Goal: Task Accomplishment & Management: Manage account settings

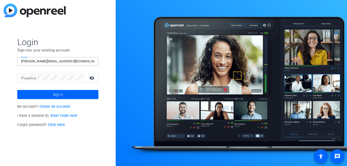
type input "[PERSON_NAME][EMAIL_ADDRESS][DOMAIN_NAME]"
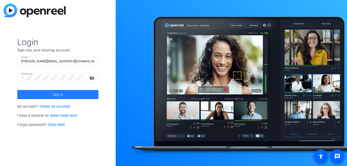
click at [58, 96] on span "Sign in" at bounding box center [58, 94] width 10 height 13
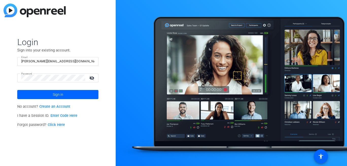
click at [89, 79] on mat-icon "visibility_off" at bounding box center [92, 77] width 12 height 7
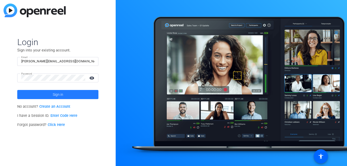
click at [72, 96] on span at bounding box center [57, 95] width 81 height 12
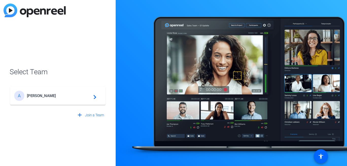
click at [71, 95] on span "[PERSON_NAME]" at bounding box center [58, 96] width 63 height 5
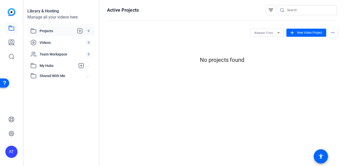
click at [9, 149] on div "AT" at bounding box center [11, 152] width 12 height 12
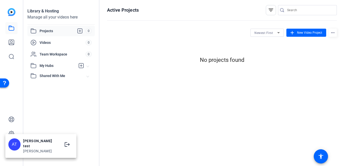
click at [27, 146] on div "alice test" at bounding box center [41, 144] width 36 height 10
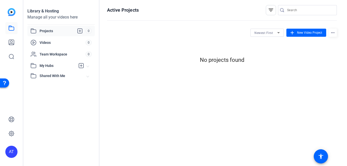
click at [41, 123] on div "Library & Hosting Manage all your videos here Projects 0 Videos 0 Team Workspac…" at bounding box center [61, 83] width 76 height 166
click at [10, 134] on icon at bounding box center [11, 134] width 6 height 6
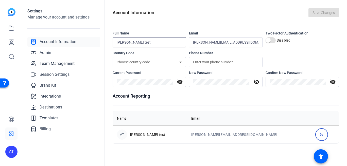
click at [139, 44] on input "alice test" at bounding box center [149, 42] width 65 height 6
type input "[PERSON_NAME] test1"
click at [316, 10] on span "Save Changes" at bounding box center [324, 12] width 22 height 5
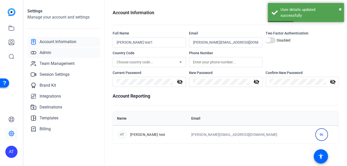
click at [45, 54] on span "Admin" at bounding box center [46, 53] width 12 height 6
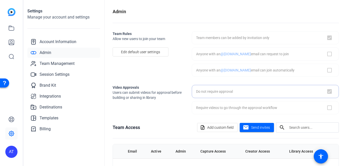
checkbox input "true"
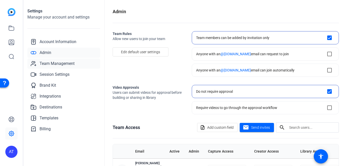
click at [50, 64] on span "Team Management" at bounding box center [57, 64] width 35 height 6
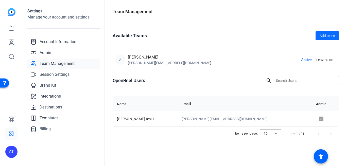
click at [328, 35] on span "Add team" at bounding box center [327, 35] width 15 height 5
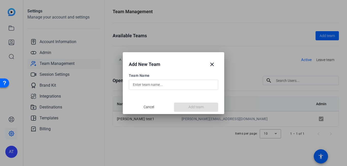
click at [158, 83] on input "text" at bounding box center [173, 85] width 81 height 6
type input "a"
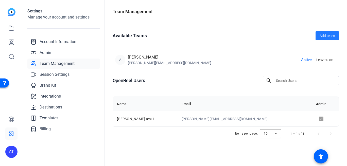
click at [192, 82] on div "OpenReel Users search" at bounding box center [226, 80] width 226 height 9
click at [324, 34] on span "Add team" at bounding box center [327, 35] width 15 height 5
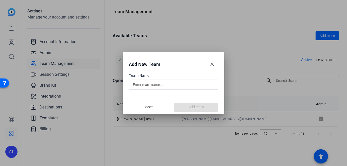
click at [155, 85] on input "text" at bounding box center [173, 85] width 81 height 6
type input "Alice1"
click at [193, 109] on span "Add team" at bounding box center [195, 107] width 15 height 5
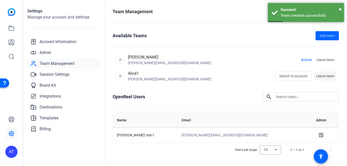
click at [322, 77] on span "Leave team" at bounding box center [325, 76] width 18 height 5
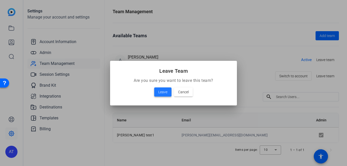
click at [158, 93] on span at bounding box center [162, 92] width 17 height 12
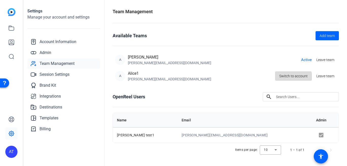
click at [289, 78] on span "Switch to account" at bounding box center [293, 76] width 28 height 10
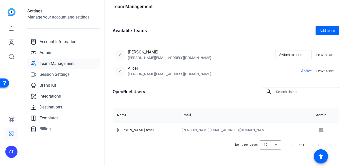
scroll to position [7, 0]
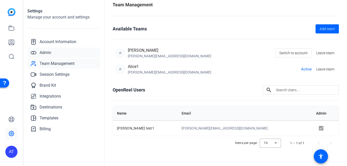
click at [47, 54] on span "Admin" at bounding box center [46, 53] width 12 height 6
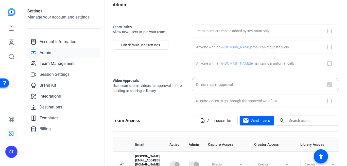
scroll to position [32, 0]
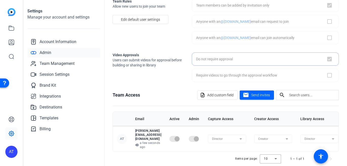
checkbox input "true"
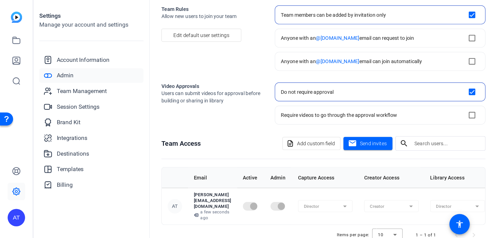
scroll to position [0, 0]
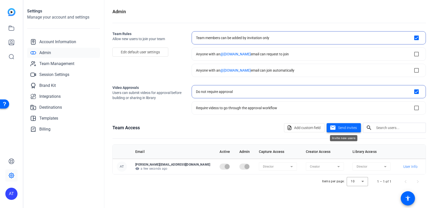
click at [333, 127] on mat-icon "mail" at bounding box center [333, 128] width 6 height 6
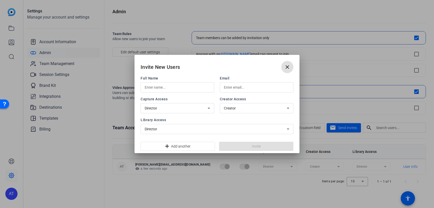
click at [165, 90] on input "text" at bounding box center [177, 87] width 65 height 6
type input "[PERSON_NAME]"
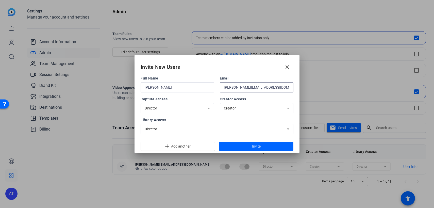
type input "[PERSON_NAME][EMAIL_ADDRESS][DOMAIN_NAME]"
click at [250, 144] on span at bounding box center [256, 146] width 74 height 12
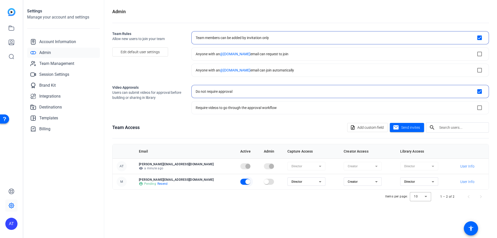
click at [243, 166] on span "button" at bounding box center [248, 182] width 10 height 10
click at [347, 53] on input "checkbox" at bounding box center [480, 54] width 10 height 10
checkbox input "true"
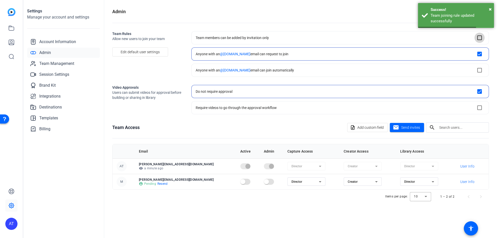
click at [347, 39] on input "checkbox" at bounding box center [480, 38] width 10 height 10
checkbox input "true"
checkbox input "false"
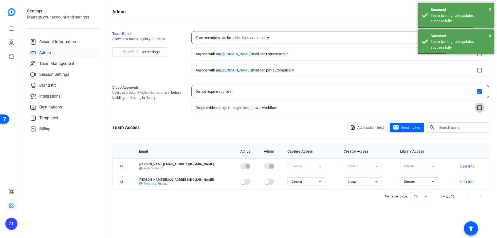
click at [347, 109] on input "checkbox" at bounding box center [480, 108] width 10 height 10
checkbox input "true"
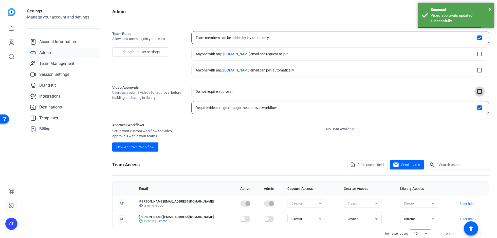
click at [347, 92] on input "checkbox" at bounding box center [480, 92] width 10 height 10
checkbox input "true"
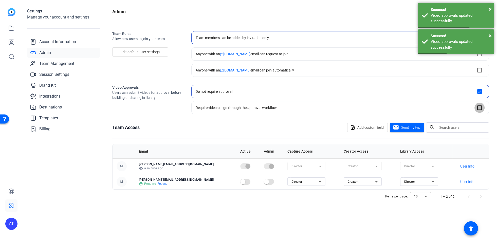
click at [347, 108] on input "checkbox" at bounding box center [480, 108] width 10 height 10
checkbox input "true"
checkbox input "false"
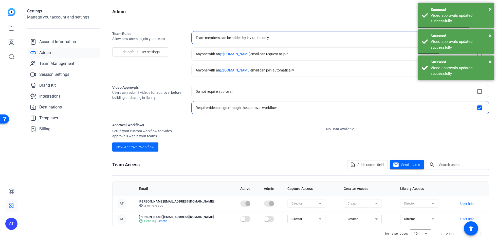
click at [127, 149] on span "New Approval Workflow" at bounding box center [135, 147] width 38 height 5
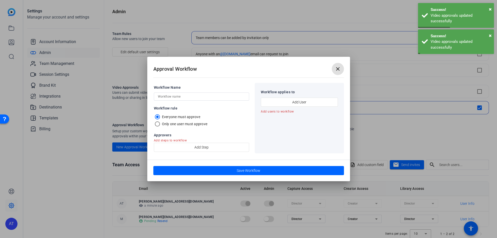
click at [185, 97] on input "text" at bounding box center [202, 97] width 88 height 6
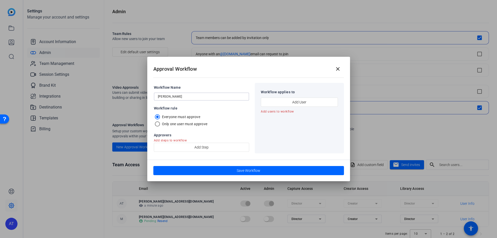
type input "Alice"
click at [280, 101] on span "button" at bounding box center [299, 102] width 76 height 12
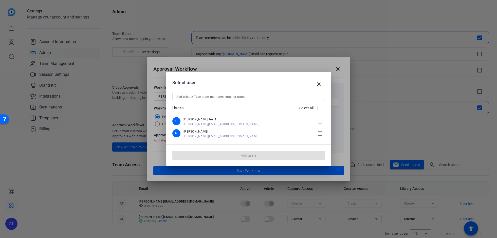
click at [319, 122] on mat-icon "check_box_outline_blank" at bounding box center [321, 121] width 8 height 6
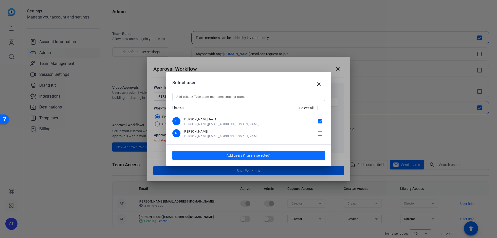
click at [232, 157] on span "Add users (1 users selected)" at bounding box center [249, 155] width 44 height 5
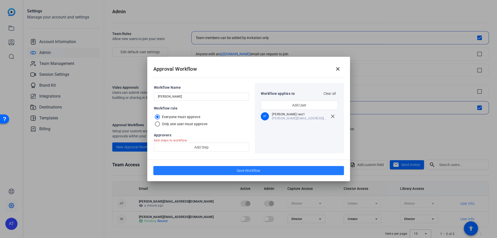
click at [243, 166] on span "Save Workflow" at bounding box center [249, 170] width 24 height 5
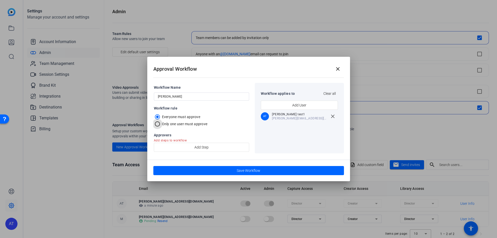
click at [158, 127] on input "Only one user must approve" at bounding box center [159, 126] width 10 height 10
radio input "true"
click at [164, 115] on label "Everyone must approve" at bounding box center [180, 116] width 39 height 5
click at [164, 115] on input "Everyone must approve" at bounding box center [159, 118] width 10 height 10
radio input "true"
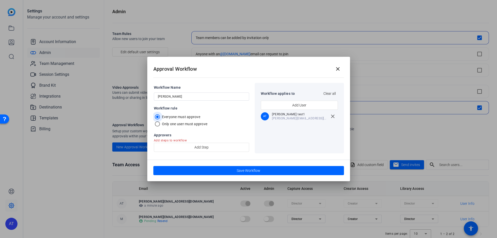
click at [161, 117] on input "Everyone must approve" at bounding box center [159, 118] width 10 height 10
click at [188, 150] on span "button" at bounding box center [201, 147] width 95 height 12
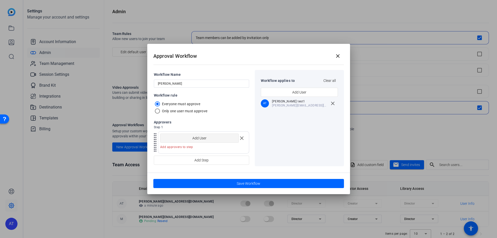
click at [195, 138] on span "Add User" at bounding box center [200, 138] width 14 height 10
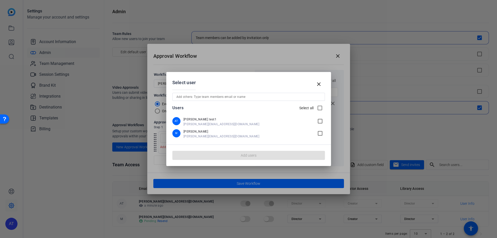
click at [213, 122] on div "alice test1" at bounding box center [249, 119] width 131 height 6
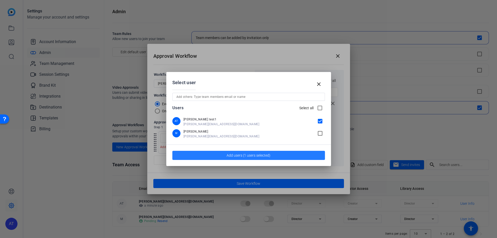
click at [256, 157] on span "Add users (1 users selected)" at bounding box center [249, 155] width 44 height 5
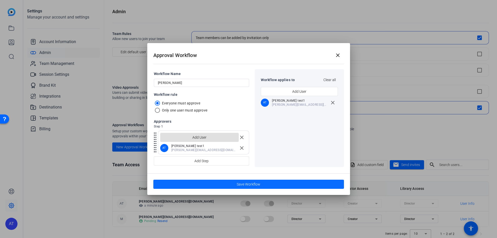
click at [247, 166] on span "Save Workflow" at bounding box center [249, 184] width 24 height 5
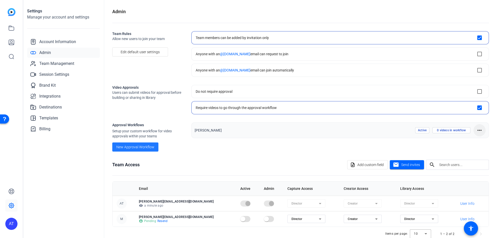
click at [347, 132] on mat-icon "more_horiz" at bounding box center [480, 130] width 6 height 6
click at [347, 148] on span "Delete Workflow" at bounding box center [470, 148] width 24 height 6
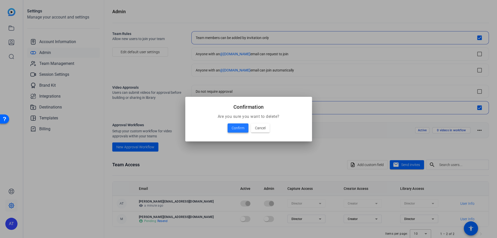
click at [242, 127] on span "Confirm" at bounding box center [238, 128] width 13 height 6
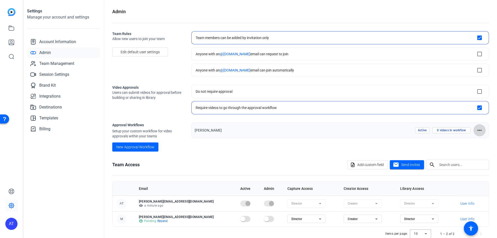
click at [347, 132] on mat-icon "more_horiz" at bounding box center [480, 130] width 6 height 6
click at [347, 149] on span "Delete Workflow" at bounding box center [470, 148] width 24 height 6
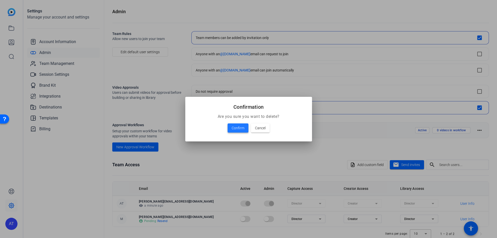
click at [233, 129] on span "Confirm" at bounding box center [238, 128] width 13 height 6
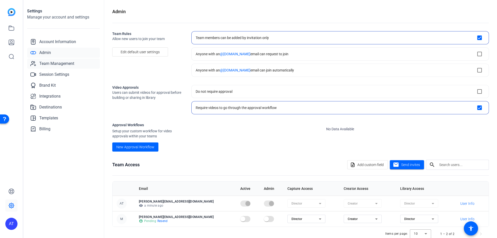
click at [52, 65] on span "Team Management" at bounding box center [56, 64] width 35 height 6
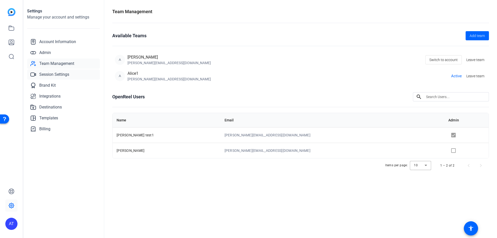
click at [55, 75] on span "Session Settings" at bounding box center [54, 75] width 30 height 6
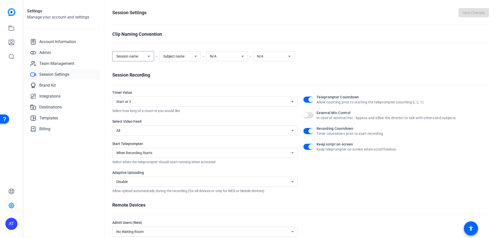
click at [125, 56] on span "Session name" at bounding box center [127, 56] width 22 height 4
click at [244, 88] on div at bounding box center [248, 119] width 497 height 238
click at [310, 117] on span "button" at bounding box center [306, 115] width 10 height 10
click at [347, 12] on span "Save Changes" at bounding box center [474, 12] width 22 height 5
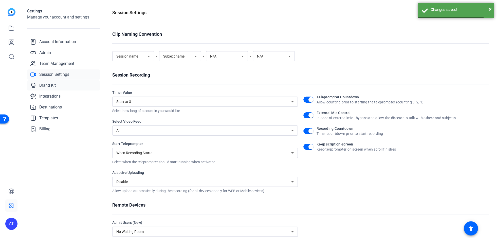
click at [49, 85] on span "Brand Kit" at bounding box center [47, 85] width 16 height 6
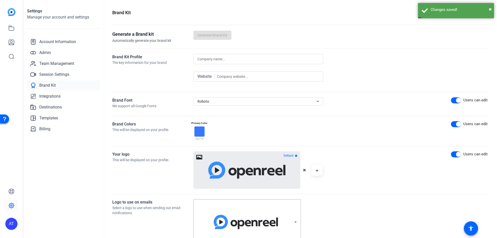
drag, startPoint x: 208, startPoint y: 36, endPoint x: 212, endPoint y: 42, distance: 6.8
click at [208, 36] on div "Generate a Brand kit Automatically generate your brand kit Generate Brand Kit" at bounding box center [300, 37] width 377 height 13
click at [228, 59] on input at bounding box center [259, 59] width 122 height 6
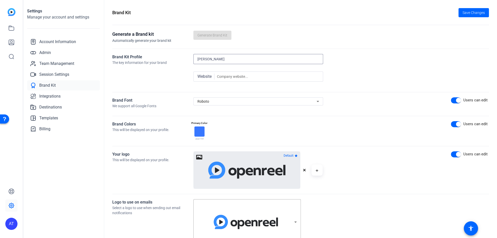
type input "Alice"
click at [347, 10] on span at bounding box center [474, 13] width 30 height 12
click at [47, 95] on span "Integrations" at bounding box center [49, 96] width 21 height 6
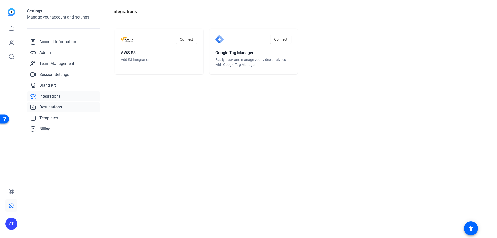
click at [52, 108] on span "Destinations" at bounding box center [50, 107] width 23 height 6
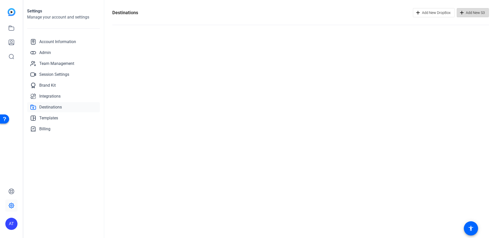
click at [347, 12] on span "Add New S3" at bounding box center [475, 13] width 19 height 10
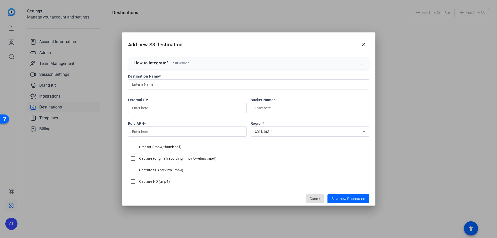
click at [168, 85] on input at bounding box center [248, 84] width 233 height 6
type input "Alice"
type input "alice"
click at [158, 132] on input at bounding box center [187, 132] width 111 height 6
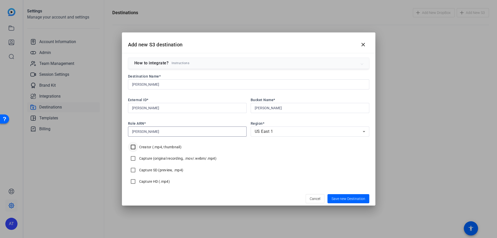
type input "alice"
click at [129, 150] on input "Creator (.mp4, thumbnail)" at bounding box center [133, 147] width 10 height 10
checkbox input "true"
click at [347, 166] on span "Save new Destination" at bounding box center [349, 199] width 34 height 4
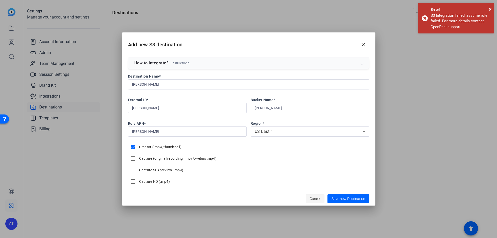
click at [314, 166] on span "Cancel" at bounding box center [315, 199] width 11 height 10
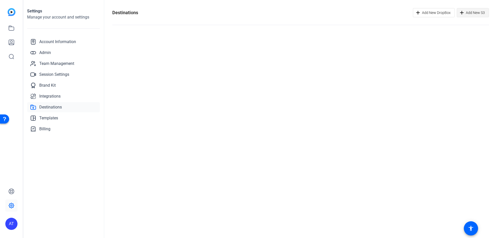
click at [347, 12] on span "Add New S3" at bounding box center [475, 13] width 19 height 10
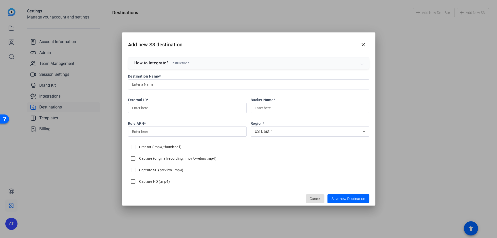
click at [174, 84] on input at bounding box center [248, 84] width 233 height 6
paste input "2162"
type input "2162"
click at [154, 110] on input at bounding box center [187, 108] width 111 height 6
paste input "2162"
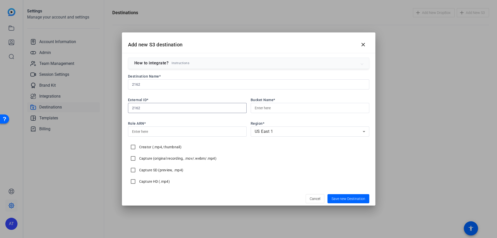
type input "2162"
click at [266, 111] on div at bounding box center [310, 108] width 111 height 10
paste input "2162"
type input "2162"
click at [179, 134] on div at bounding box center [187, 132] width 111 height 10
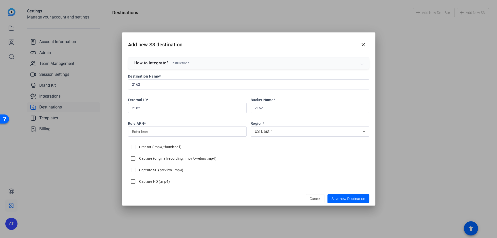
paste input "2162"
type input "2162"
click at [338, 166] on span "Save new Destination" at bounding box center [349, 199] width 34 height 4
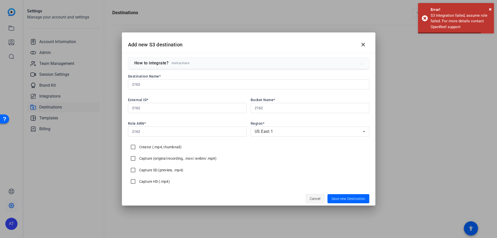
click at [321, 166] on span "button" at bounding box center [315, 199] width 18 height 12
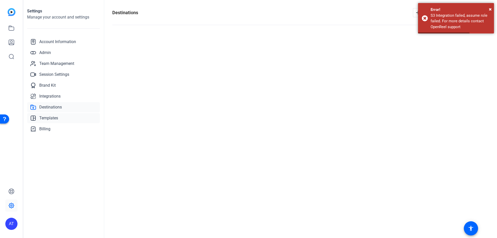
click at [63, 116] on link "Templates" at bounding box center [63, 118] width 73 height 10
click at [347, 9] on span "×" at bounding box center [490, 9] width 3 height 6
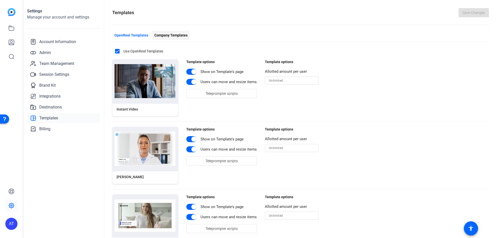
click at [177, 32] on span "button" at bounding box center [170, 35] width 37 height 12
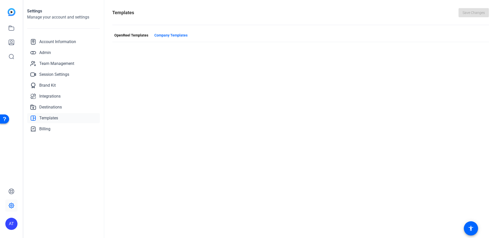
click at [184, 146] on div "Templates Save Changes OpenReel Templates Company Templates" at bounding box center [300, 119] width 393 height 238
click at [129, 35] on span "OpenReel Templates" at bounding box center [131, 35] width 34 height 5
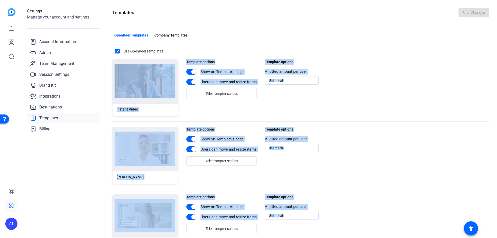
click at [347, 106] on div "Instant Video Template options Show on Template's page Users can move and resiz…" at bounding box center [300, 87] width 377 height 57
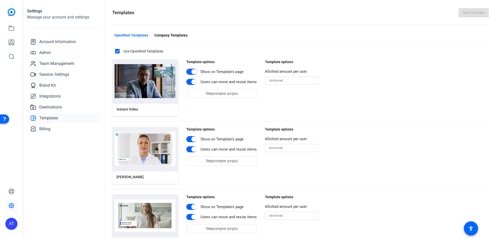
click at [190, 73] on span "button" at bounding box center [194, 72] width 10 height 10
click at [347, 12] on span "Save Changes" at bounding box center [474, 12] width 22 height 5
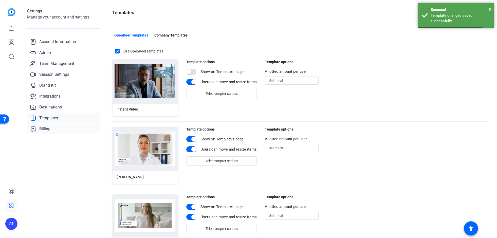
click at [45, 129] on span "Billing" at bounding box center [44, 129] width 11 height 6
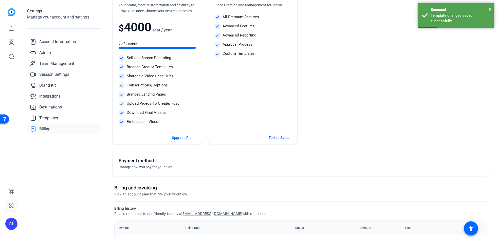
scroll to position [62, 0]
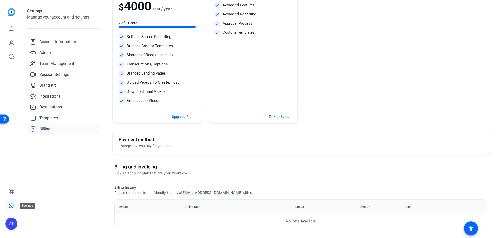
click at [13, 166] on icon at bounding box center [11, 206] width 6 height 6
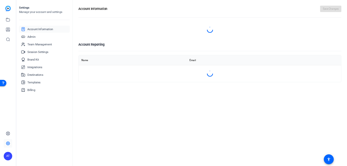
scroll to position [0, 0]
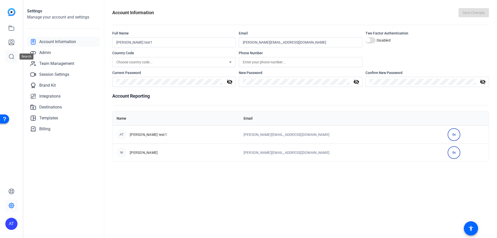
click at [10, 56] on icon at bounding box center [11, 57] width 6 height 6
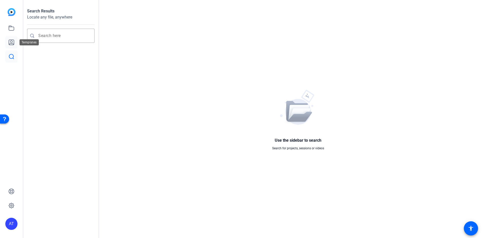
click at [10, 43] on icon at bounding box center [11, 42] width 6 height 6
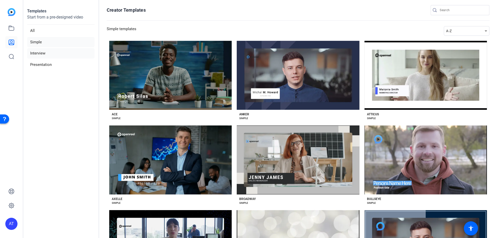
click at [45, 55] on li "Interview" at bounding box center [60, 53] width 67 height 10
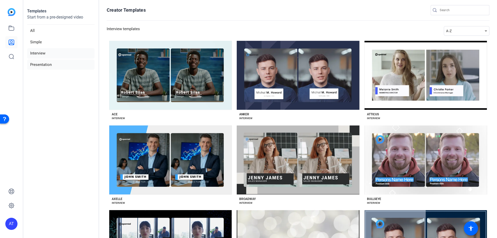
click at [46, 63] on li "Presentation" at bounding box center [60, 65] width 67 height 10
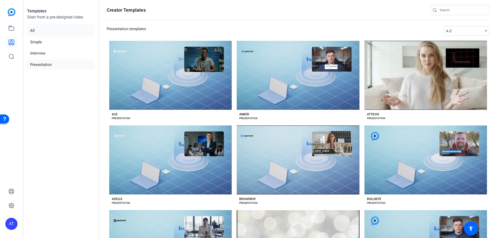
click at [37, 28] on li "All" at bounding box center [60, 31] width 67 height 10
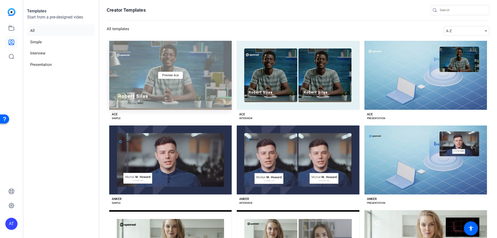
click at [186, 78] on div "Preview Ace" at bounding box center [170, 75] width 123 height 69
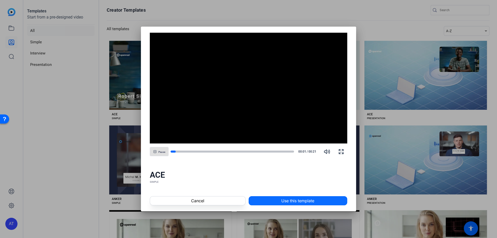
click at [288, 166] on span "Use this template" at bounding box center [298, 201] width 33 height 6
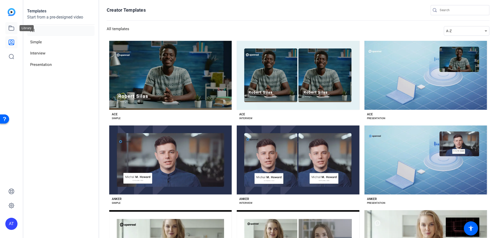
click at [13, 24] on link at bounding box center [11, 28] width 12 height 12
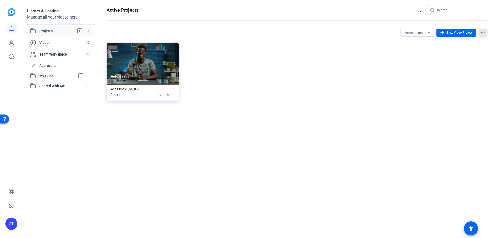
click at [347, 33] on mat-icon "more_horiz" at bounding box center [483, 33] width 8 height 8
drag, startPoint x: 401, startPoint y: 71, endPoint x: 316, endPoint y: 97, distance: 88.7
click at [347, 72] on div at bounding box center [248, 119] width 497 height 238
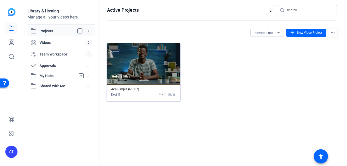
click at [151, 66] on img at bounding box center [143, 64] width 73 height 42
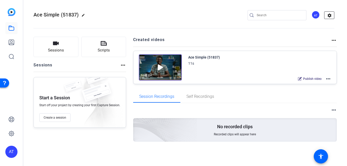
click at [325, 16] on mat-icon "settings" at bounding box center [329, 16] width 10 height 8
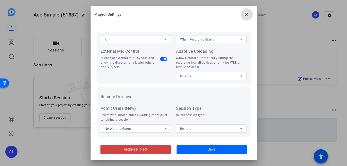
scroll to position [124, 0]
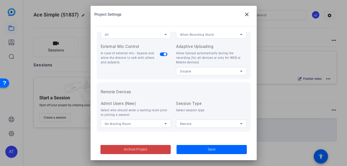
click at [298, 104] on div at bounding box center [173, 83] width 347 height 166
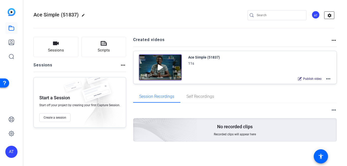
click at [330, 15] on mat-icon "settings" at bounding box center [329, 16] width 10 height 8
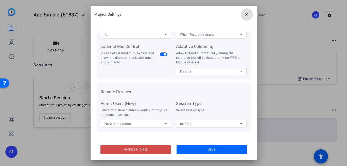
click at [139, 147] on span at bounding box center [135, 150] width 70 height 12
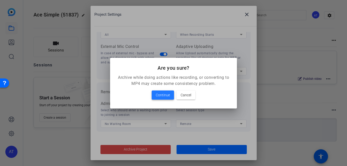
click at [162, 92] on span "Continue" at bounding box center [163, 95] width 14 height 6
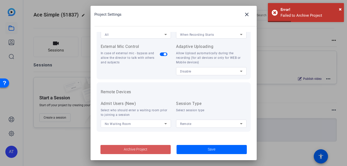
click at [124, 149] on span at bounding box center [135, 150] width 70 height 12
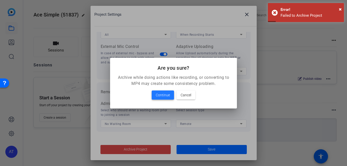
click at [161, 94] on span "Continue" at bounding box center [163, 95] width 14 height 6
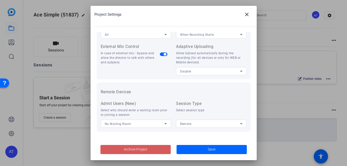
click at [121, 125] on span "No Waiting Room" at bounding box center [118, 124] width 26 height 4
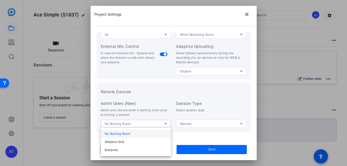
click at [144, 107] on div at bounding box center [173, 83] width 347 height 166
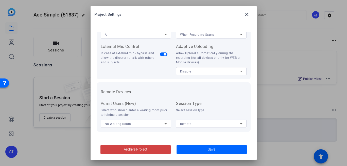
scroll to position [0, 0]
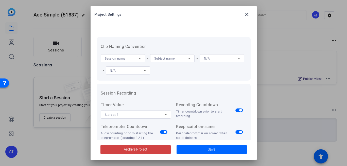
click at [133, 58] on div "Session name" at bounding box center [122, 58] width 34 height 6
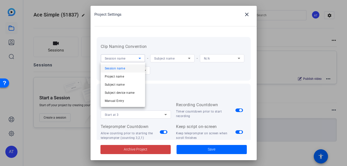
click at [246, 14] on div at bounding box center [173, 83] width 347 height 166
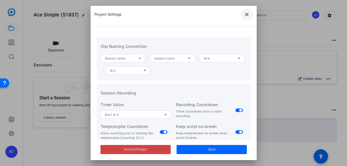
click at [246, 14] on mat-icon "close" at bounding box center [247, 14] width 6 height 6
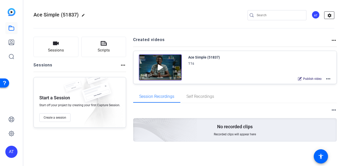
click at [333, 15] on mat-icon "settings" at bounding box center [329, 16] width 10 height 8
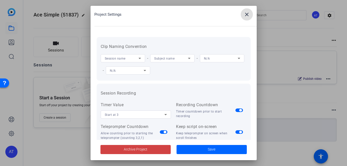
click at [245, 13] on mat-icon "close" at bounding box center [247, 14] width 6 height 6
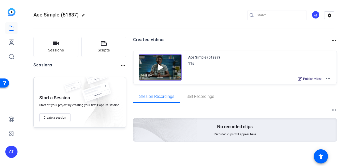
click at [316, 14] on div "AT" at bounding box center [316, 15] width 8 height 8
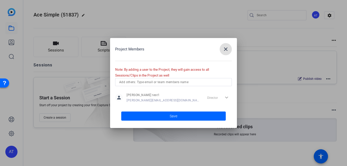
click at [159, 83] on input "text" at bounding box center [173, 82] width 109 height 6
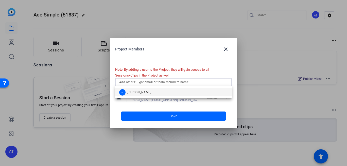
click at [154, 92] on mat-option "M maria" at bounding box center [173, 92] width 117 height 8
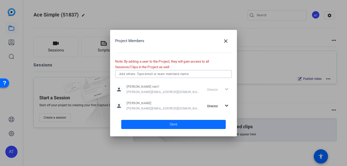
click at [177, 124] on span "Save" at bounding box center [174, 124] width 8 height 5
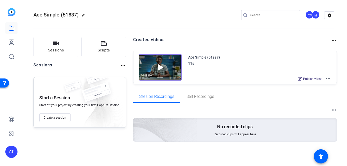
click at [308, 15] on div "AT" at bounding box center [309, 15] width 8 height 8
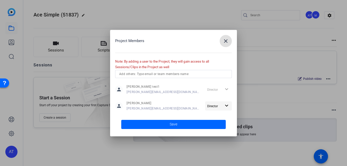
click at [227, 105] on mat-icon "expand_more" at bounding box center [226, 106] width 6 height 6
click at [217, 125] on span "Remove User" at bounding box center [218, 126] width 19 height 4
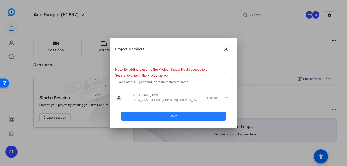
click at [165, 117] on span at bounding box center [173, 116] width 105 height 12
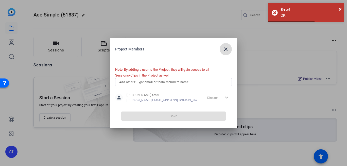
click at [227, 49] on mat-icon "close" at bounding box center [226, 49] width 6 height 6
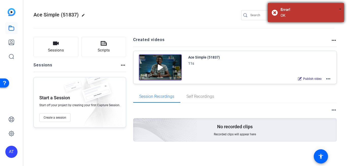
click at [340, 10] on span "×" at bounding box center [340, 9] width 3 height 6
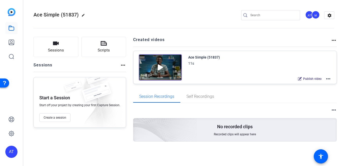
click at [310, 15] on div "AT" at bounding box center [309, 15] width 8 height 8
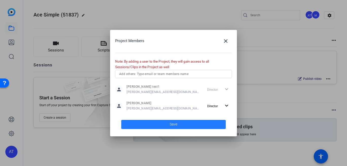
click at [159, 125] on span at bounding box center [173, 124] width 105 height 12
click at [178, 123] on span at bounding box center [173, 124] width 105 height 12
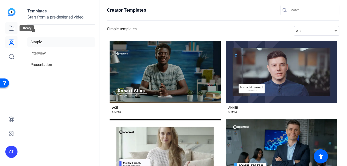
click at [6, 30] on link at bounding box center [11, 28] width 12 height 12
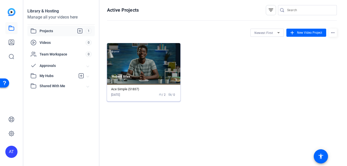
click at [124, 59] on img at bounding box center [143, 64] width 73 height 42
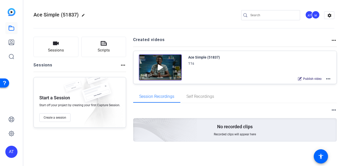
click at [316, 16] on div "M" at bounding box center [316, 15] width 8 height 8
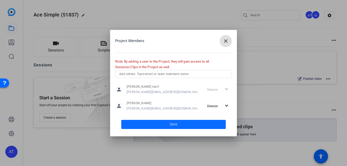
click at [159, 123] on span at bounding box center [173, 124] width 105 height 12
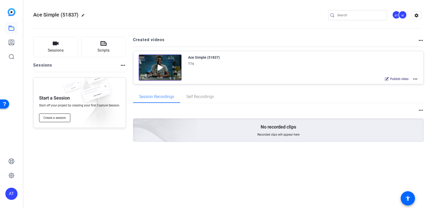
click at [52, 117] on span "Create a session" at bounding box center [54, 118] width 23 height 4
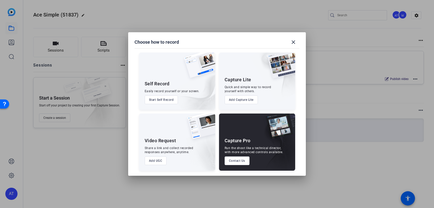
click at [167, 100] on button "Start Self Record" at bounding box center [161, 99] width 33 height 9
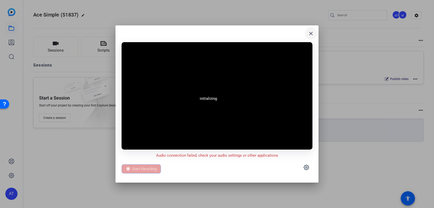
click at [310, 34] on mat-icon "close" at bounding box center [311, 33] width 6 height 6
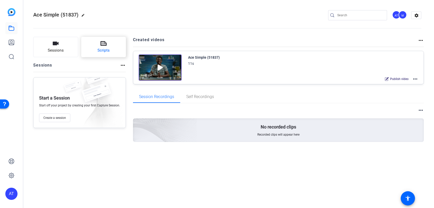
click at [94, 42] on button "Scripts" at bounding box center [103, 47] width 45 height 20
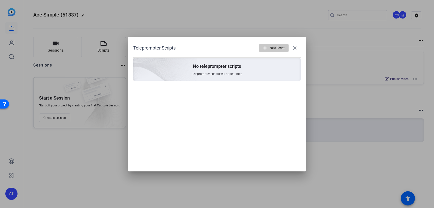
click at [273, 45] on span "New Script" at bounding box center [277, 48] width 15 height 10
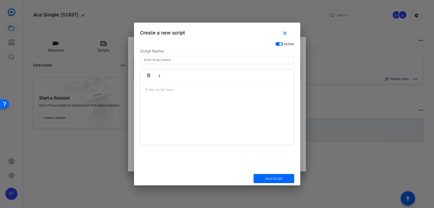
click at [174, 59] on input at bounding box center [217, 60] width 146 height 6
type input "[PERSON_NAME]"
click at [272, 166] on span "Save Script" at bounding box center [274, 178] width 18 height 5
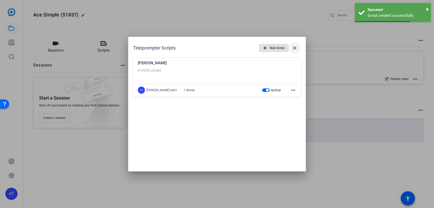
click at [295, 47] on mat-icon "close" at bounding box center [294, 48] width 6 height 6
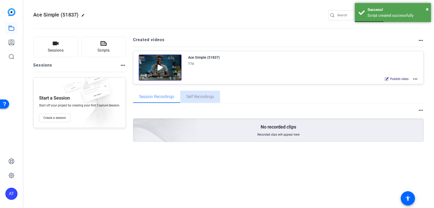
click at [196, 98] on span "Self Recordings" at bounding box center [200, 97] width 28 height 4
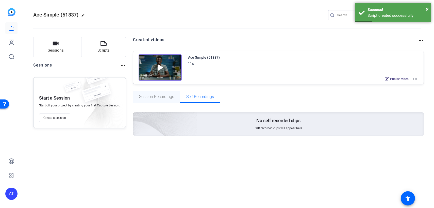
click at [163, 96] on span "Session Recordings" at bounding box center [156, 97] width 35 height 4
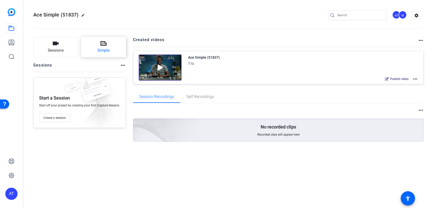
click at [85, 45] on button "Scripts" at bounding box center [103, 47] width 45 height 20
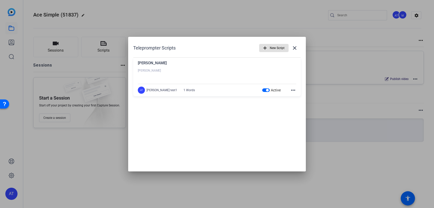
click at [293, 90] on mat-icon "more_horiz" at bounding box center [293, 90] width 6 height 6
click at [296, 105] on span "Delete" at bounding box center [304, 104] width 20 height 6
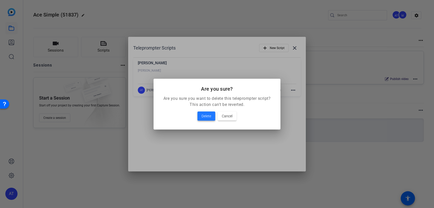
click at [210, 115] on span "Delete" at bounding box center [206, 116] width 10 height 6
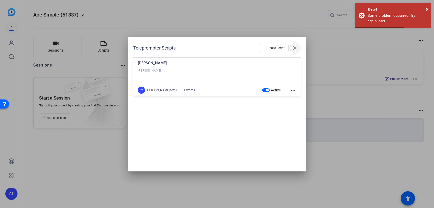
click at [297, 47] on mat-icon "close" at bounding box center [294, 48] width 6 height 6
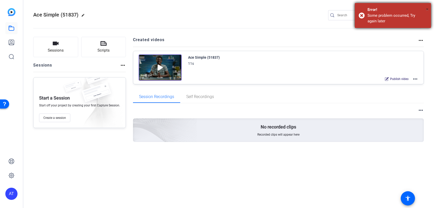
click at [428, 9] on span "×" at bounding box center [427, 9] width 3 height 6
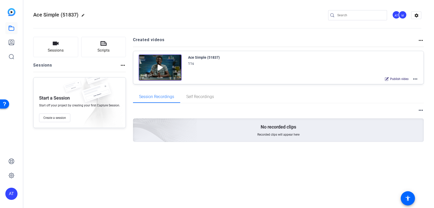
click at [121, 64] on mat-icon "more_horiz" at bounding box center [123, 65] width 6 height 6
click at [128, 71] on span "View Archived Sessions" at bounding box center [140, 73] width 34 height 6
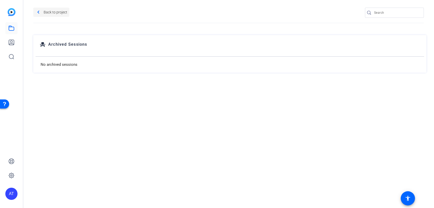
click at [38, 11] on mat-icon "navigate_before" at bounding box center [38, 12] width 6 height 6
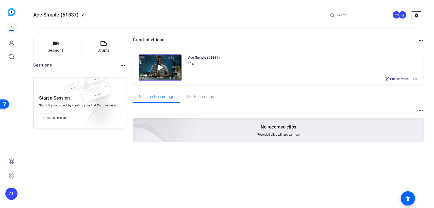
click at [415, 13] on mat-icon "settings" at bounding box center [416, 16] width 10 height 8
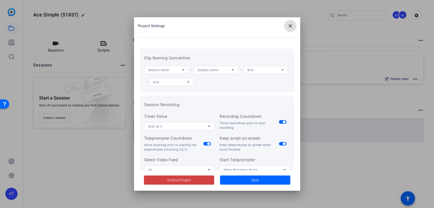
click at [289, 25] on mat-icon "close" at bounding box center [290, 26] width 6 height 6
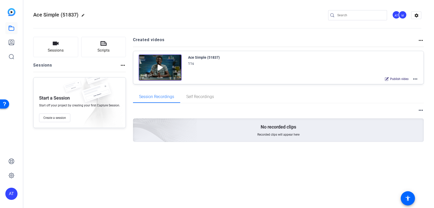
click at [419, 40] on mat-icon "more_horiz" at bounding box center [421, 40] width 6 height 6
click at [323, 41] on div at bounding box center [217, 104] width 434 height 208
click at [414, 77] on mat-icon "more_horiz" at bounding box center [415, 79] width 6 height 6
click at [390, 104] on span "Archive" at bounding box center [396, 104] width 35 height 6
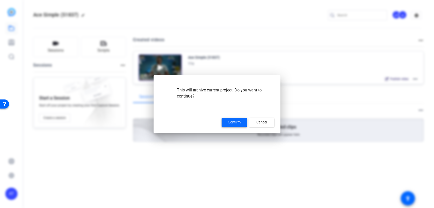
click at [233, 124] on span "Confirm" at bounding box center [234, 121] width 13 height 5
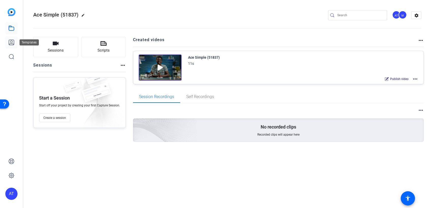
click at [12, 42] on icon at bounding box center [11, 42] width 5 height 5
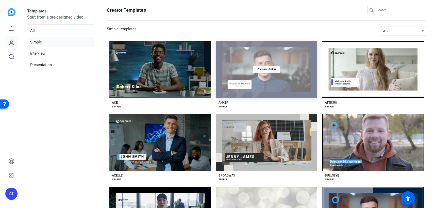
click at [266, 67] on div "Preview Anker" at bounding box center [266, 69] width 27 height 7
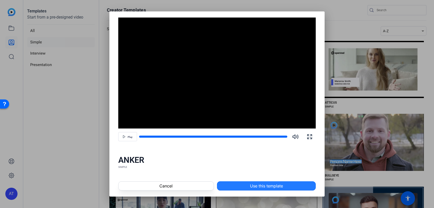
click at [247, 183] on span at bounding box center [266, 186] width 98 height 12
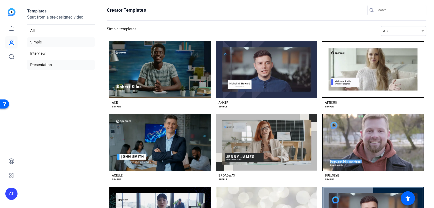
click at [39, 60] on li "Presentation" at bounding box center [60, 65] width 67 height 10
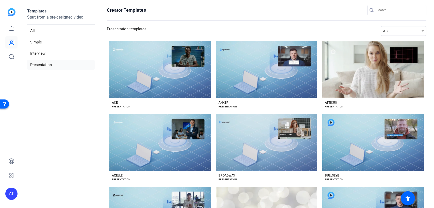
click at [39, 64] on li "Presentation" at bounding box center [60, 65] width 67 height 10
click at [12, 31] on icon at bounding box center [11, 28] width 6 height 6
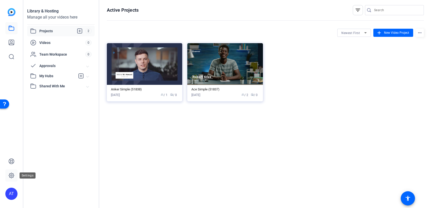
click at [10, 174] on icon at bounding box center [11, 175] width 6 height 6
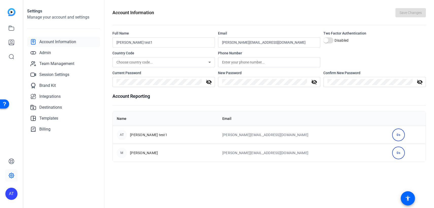
click at [149, 42] on input "alice test1" at bounding box center [163, 42] width 94 height 6
type input "[PERSON_NAME] test"
click at [411, 14] on span "Save Changes" at bounding box center [410, 12] width 22 height 5
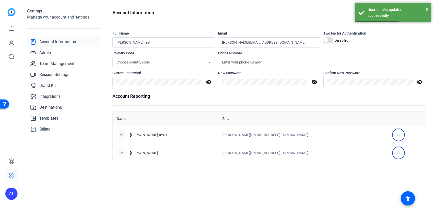
click at [392, 152] on div "0s" at bounding box center [398, 152] width 13 height 13
click at [57, 56] on link "Admin" at bounding box center [63, 53] width 73 height 10
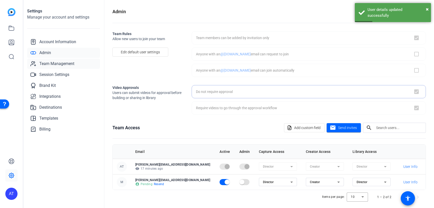
checkbox input "true"
checkbox input "false"
checkbox input "true"
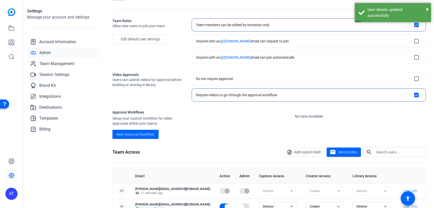
scroll to position [42, 0]
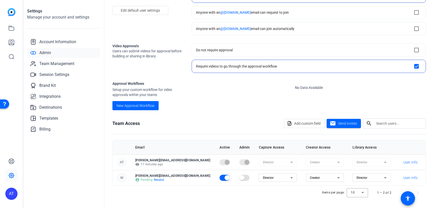
click at [222, 174] on span "button" at bounding box center [227, 178] width 10 height 10
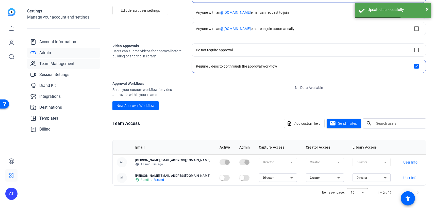
click at [46, 62] on span "Team Management" at bounding box center [56, 64] width 35 height 6
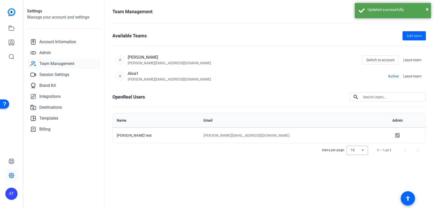
drag, startPoint x: 137, startPoint y: 62, endPoint x: 310, endPoint y: 65, distance: 173.1
click at [137, 62] on div "andyrose@somoj.com" at bounding box center [169, 62] width 83 height 5
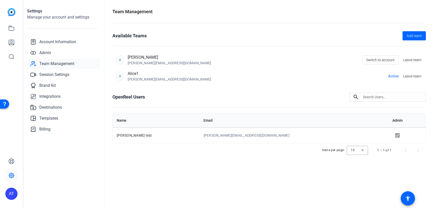
click at [390, 78] on span "Active" at bounding box center [393, 76] width 11 height 6
click at [422, 76] on span at bounding box center [412, 76] width 22 height 12
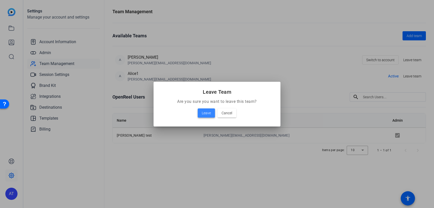
click at [203, 112] on span "Leave" at bounding box center [206, 113] width 9 height 6
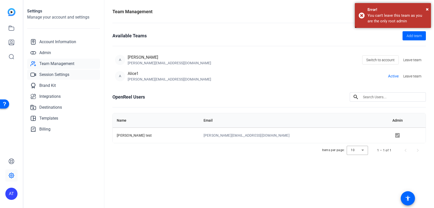
click at [61, 79] on link "Session Settings" at bounding box center [63, 75] width 73 height 10
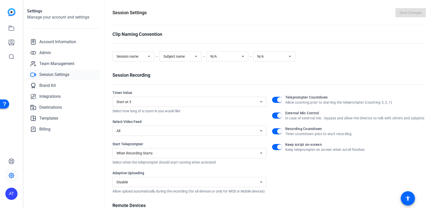
scroll to position [78, 0]
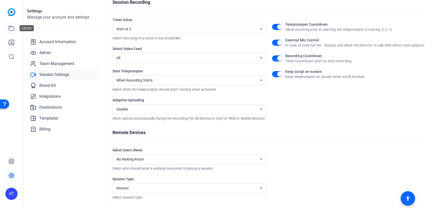
click at [12, 29] on icon at bounding box center [11, 28] width 6 height 6
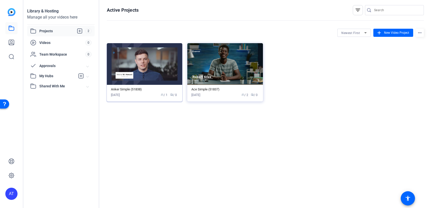
click at [170, 66] on img at bounding box center [144, 64] width 75 height 42
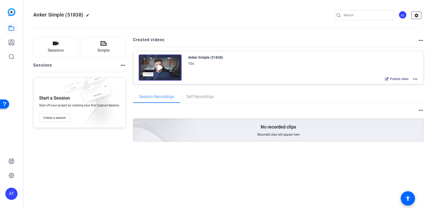
click at [416, 15] on mat-icon "settings" at bounding box center [416, 16] width 10 height 8
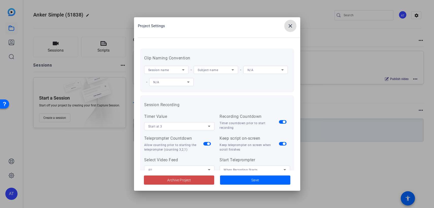
click at [183, 179] on span "Archive Project" at bounding box center [179, 179] width 24 height 5
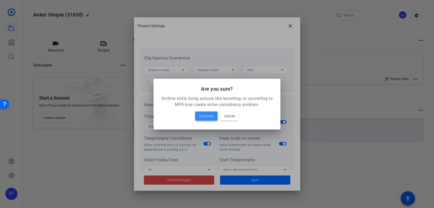
click at [210, 117] on span "Continue" at bounding box center [206, 116] width 14 height 6
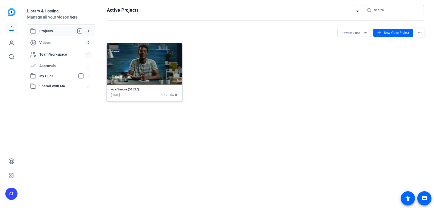
click at [159, 67] on img at bounding box center [144, 64] width 75 height 42
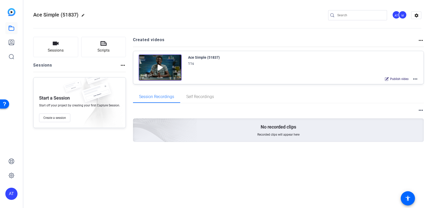
click at [421, 39] on mat-icon "more_horiz" at bounding box center [421, 40] width 6 height 6
click at [405, 49] on span "View Archived Projects" at bounding box center [402, 48] width 33 height 6
click at [415, 80] on mat-icon "more_horiz" at bounding box center [415, 79] width 6 height 6
click at [400, 86] on span "Edit in Creator" at bounding box center [396, 85] width 35 height 6
click at [398, 14] on div "M" at bounding box center [402, 15] width 9 height 9
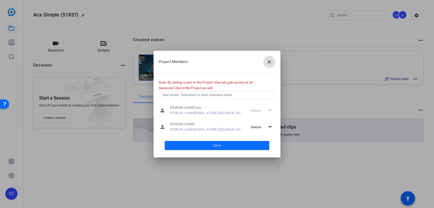
click at [201, 147] on span at bounding box center [217, 145] width 105 height 12
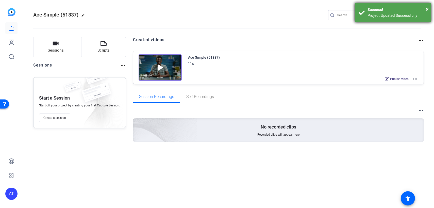
click at [425, 10] on div "Success!" at bounding box center [397, 10] width 60 height 6
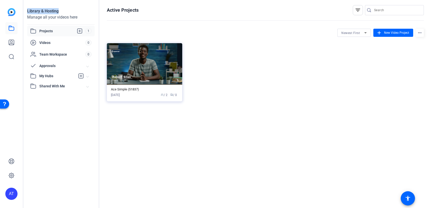
drag, startPoint x: 41, startPoint y: 10, endPoint x: 76, endPoint y: 11, distance: 35.3
click at [76, 11] on div "Library & Hosting Manage all your videos here Projects 1 Videos 0 Team Workspac…" at bounding box center [61, 104] width 76 height 208
copy div "Library & Hosting"
